Goal: Find specific page/section: Find specific page/section

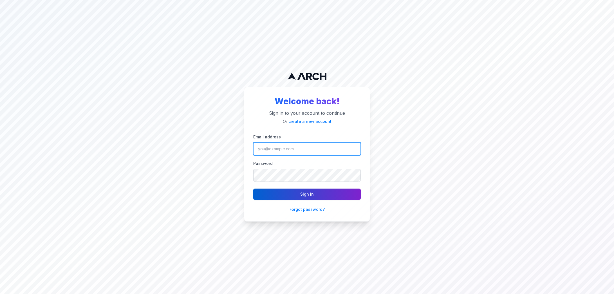
type input "[PERSON_NAME][EMAIL_ADDRESS][DOMAIN_NAME]"
click at [282, 193] on button "Sign in" at bounding box center [307, 193] width 108 height 11
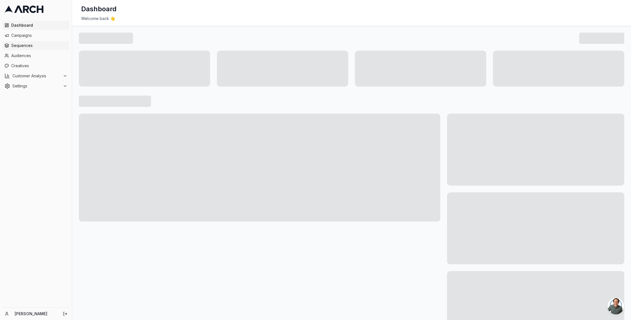
click at [21, 47] on span "Sequences" at bounding box center [39, 46] width 56 height 6
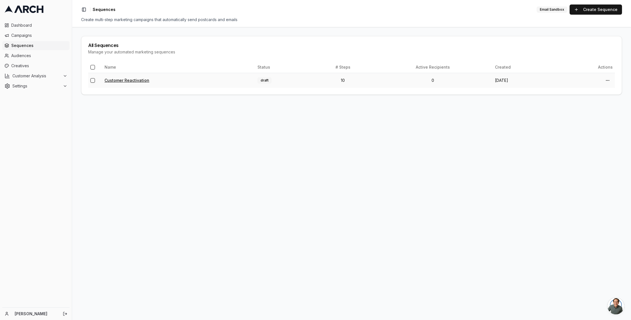
click at [120, 80] on link "Customer Reactivation" at bounding box center [126, 80] width 45 height 5
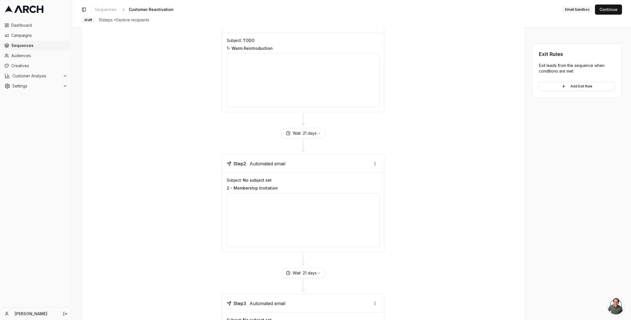
scroll to position [80, 0]
click at [21, 66] on span "Creatives" at bounding box center [39, 66] width 56 height 6
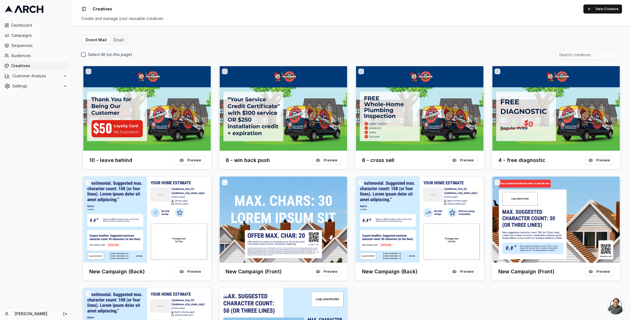
click at [121, 38] on button "Email" at bounding box center [118, 40] width 17 height 8
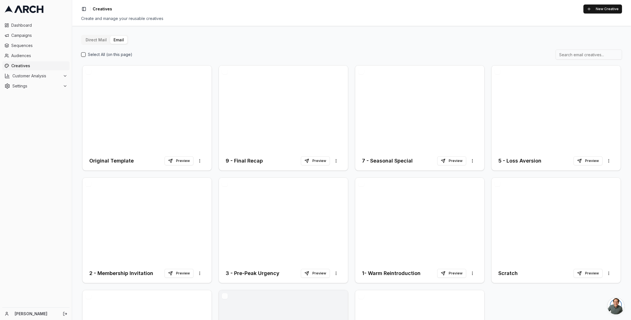
click at [95, 40] on button "Direct Mail" at bounding box center [96, 40] width 28 height 8
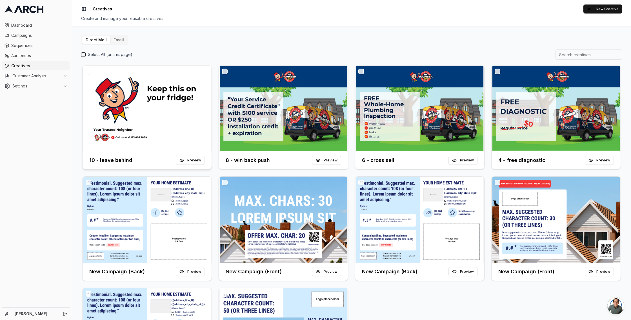
click at [112, 77] on img at bounding box center [147, 109] width 129 height 86
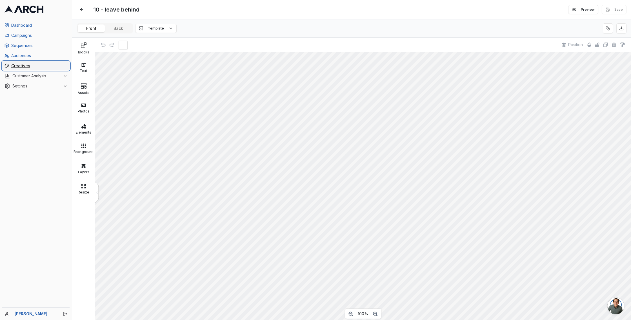
click at [19, 65] on span "Creatives" at bounding box center [39, 66] width 56 height 6
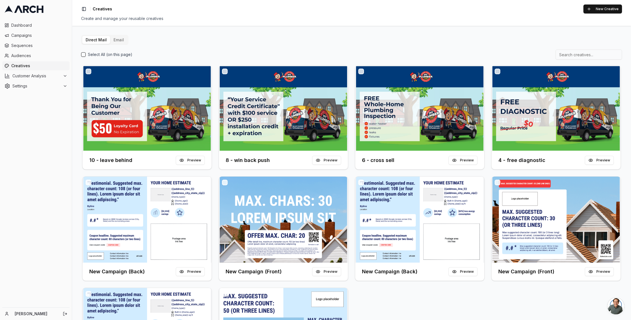
click at [117, 39] on button "Email" at bounding box center [118, 40] width 17 height 8
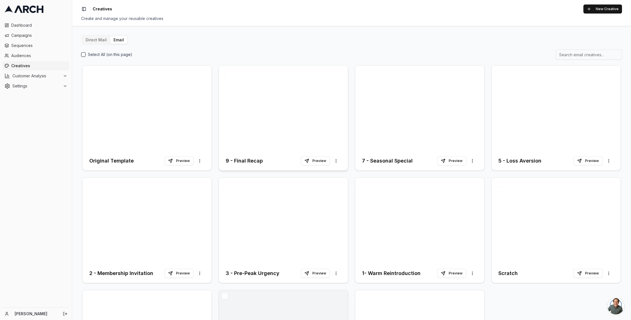
click at [266, 79] on div at bounding box center [283, 109] width 129 height 86
